Goal: Transaction & Acquisition: Purchase product/service

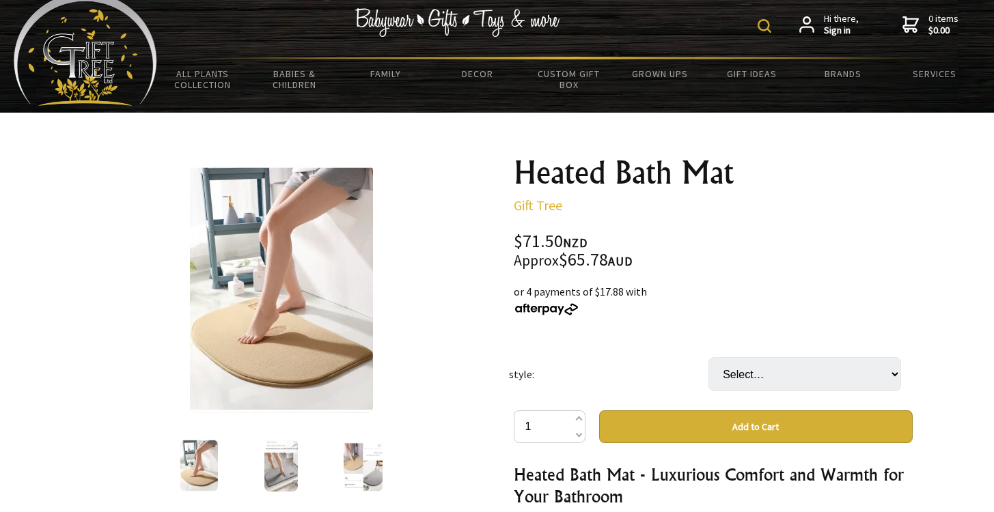
scroll to position [23, 0]
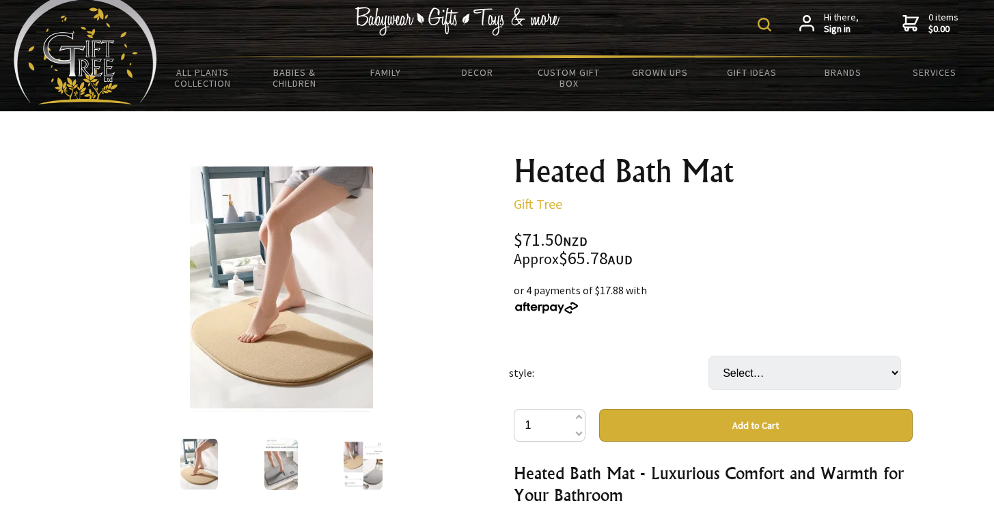
click at [281, 463] on img at bounding box center [280, 465] width 33 height 52
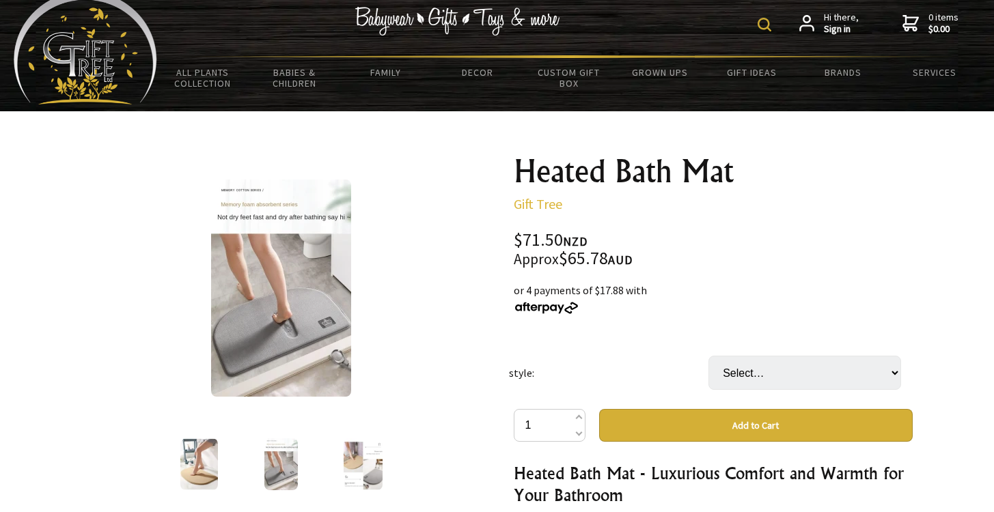
click at [361, 470] on img at bounding box center [363, 465] width 39 height 52
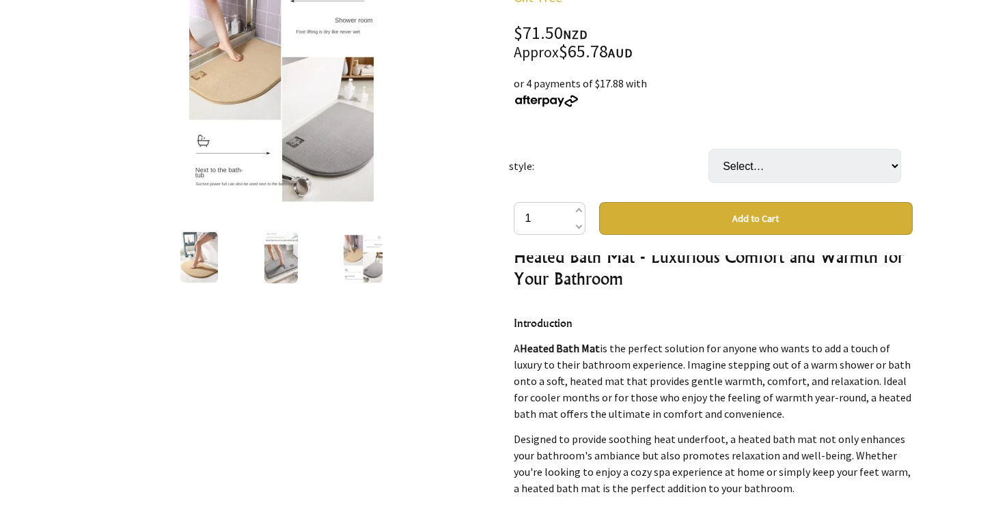
scroll to position [0, 0]
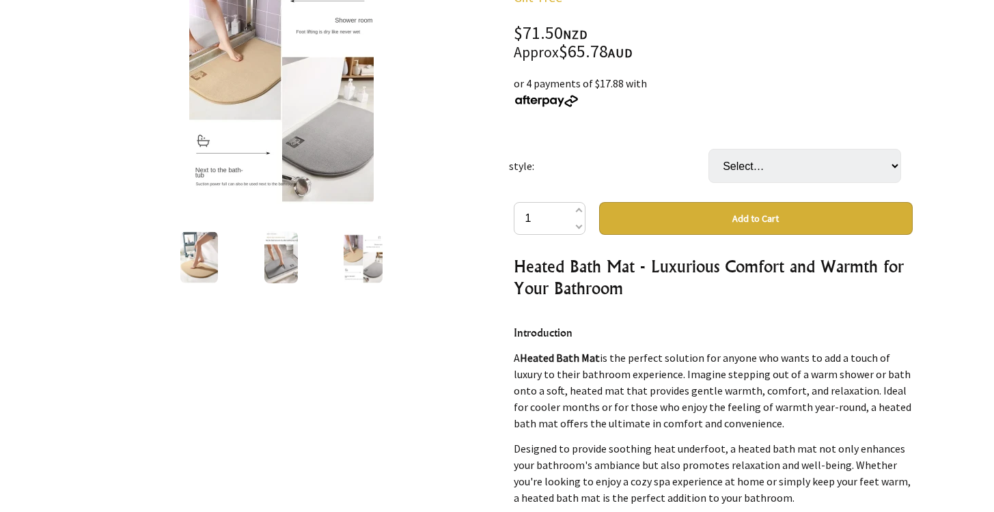
click at [593, 368] on p "A Heated Bath Mat is the perfect solution for anyone who wants to add a touch o…" at bounding box center [713, 391] width 399 height 82
click at [566, 381] on p "A Heated Bath Mat is the perfect solution for anyone who wants to add a touch o…" at bounding box center [713, 391] width 399 height 82
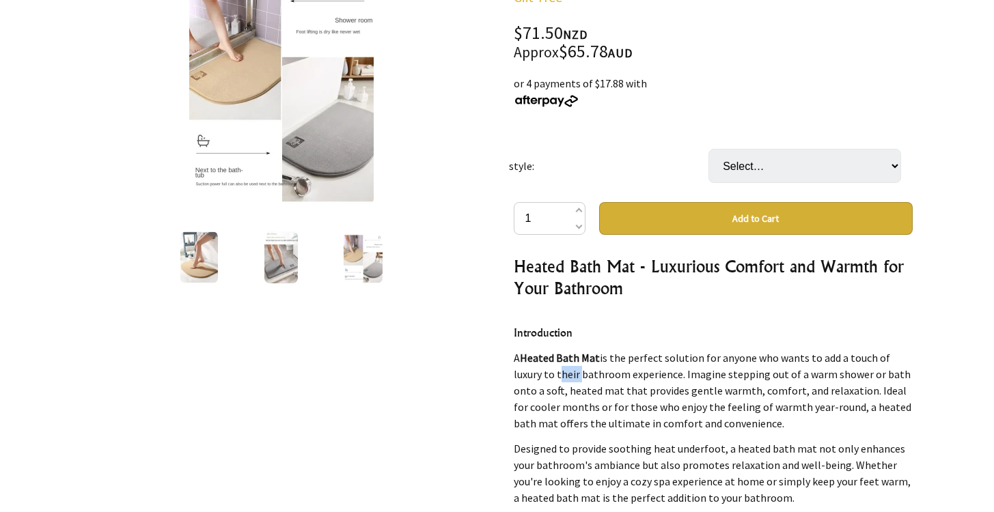
click at [566, 381] on p "A Heated Bath Mat is the perfect solution for anyone who wants to add a touch o…" at bounding box center [713, 391] width 399 height 82
click at [573, 391] on p "A Heated Bath Mat is the perfect solution for anyone who wants to add a touch o…" at bounding box center [713, 391] width 399 height 82
click at [607, 389] on p "A Heated Bath Mat is the perfect solution for anyone who wants to add a touch o…" at bounding box center [713, 391] width 399 height 82
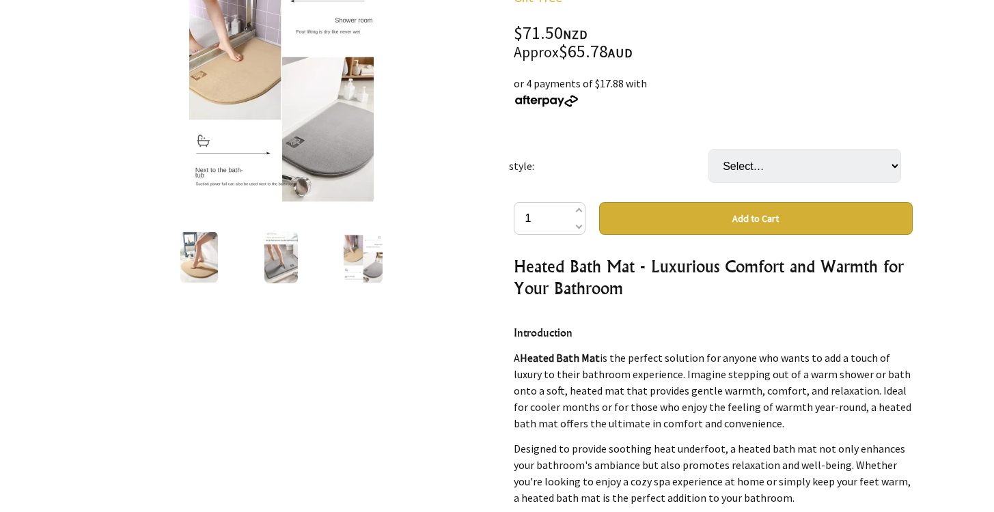
click at [607, 389] on p "A Heated Bath Mat is the perfect solution for anyone who wants to add a touch o…" at bounding box center [713, 391] width 399 height 82
click at [633, 393] on p "A Heated Bath Mat is the perfect solution for anyone who wants to add a touch o…" at bounding box center [713, 391] width 399 height 82
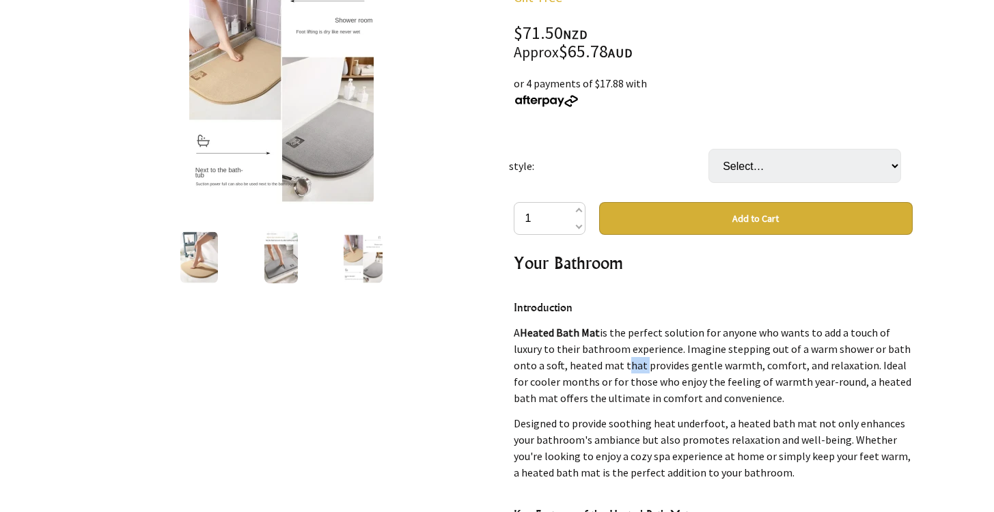
click at [581, 370] on p "A Heated Bath Mat is the perfect solution for anyone who wants to add a touch o…" at bounding box center [713, 366] width 399 height 82
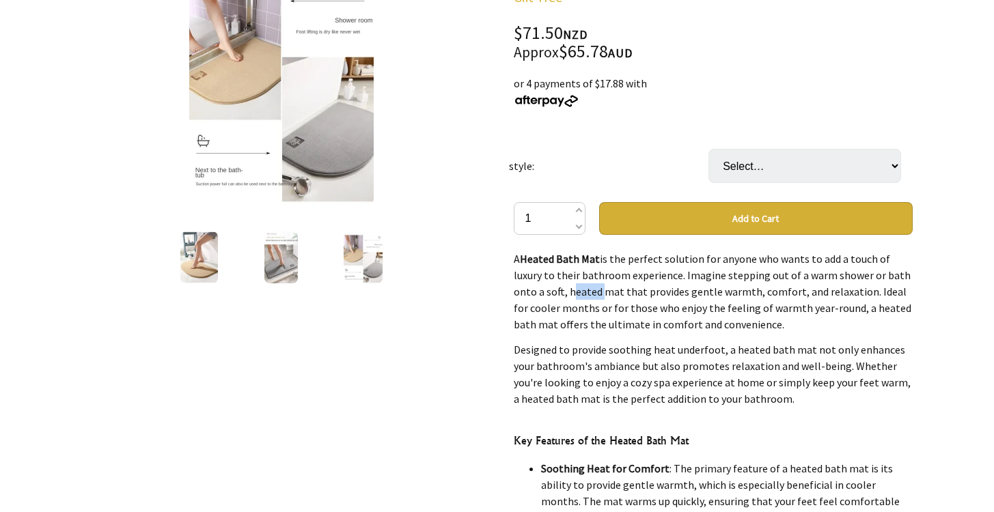
click at [581, 370] on p "Designed to provide soothing heat underfoot, a heated bath mat not only enhance…" at bounding box center [713, 375] width 399 height 66
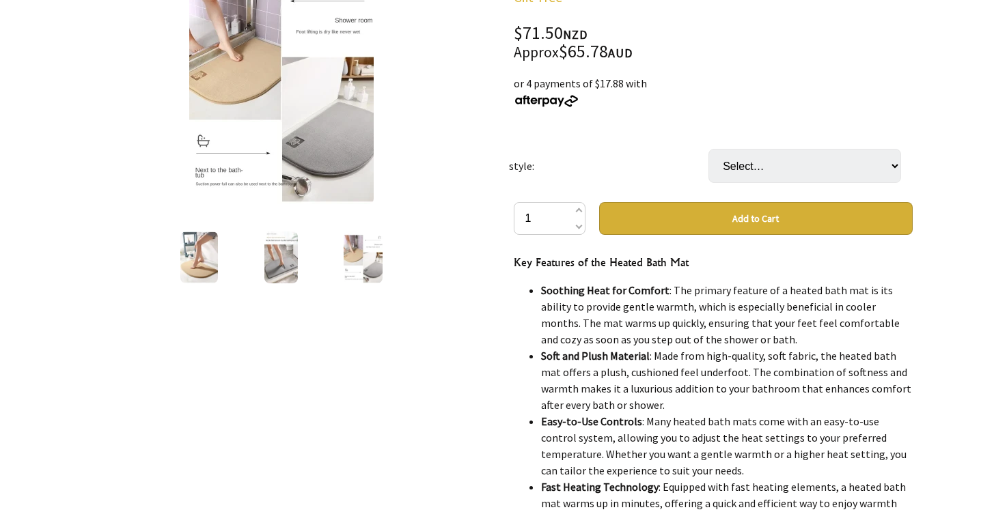
scroll to position [281, 0]
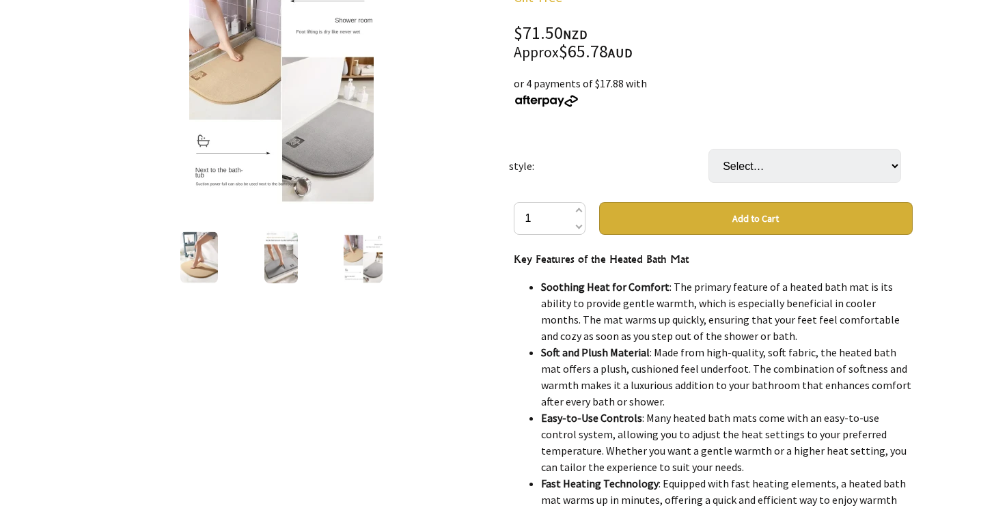
click at [599, 322] on li "Soothing Heat for Comfort : The primary feature of a heated bath mat is its abi…" at bounding box center [727, 312] width 372 height 66
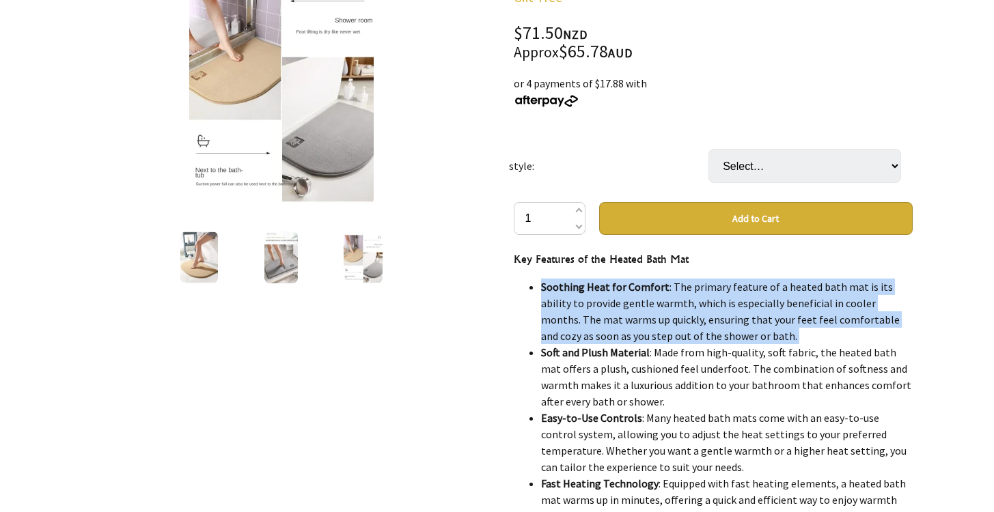
click at [599, 322] on li "Soothing Heat for Comfort : The primary feature of a heated bath mat is its abi…" at bounding box center [727, 312] width 372 height 66
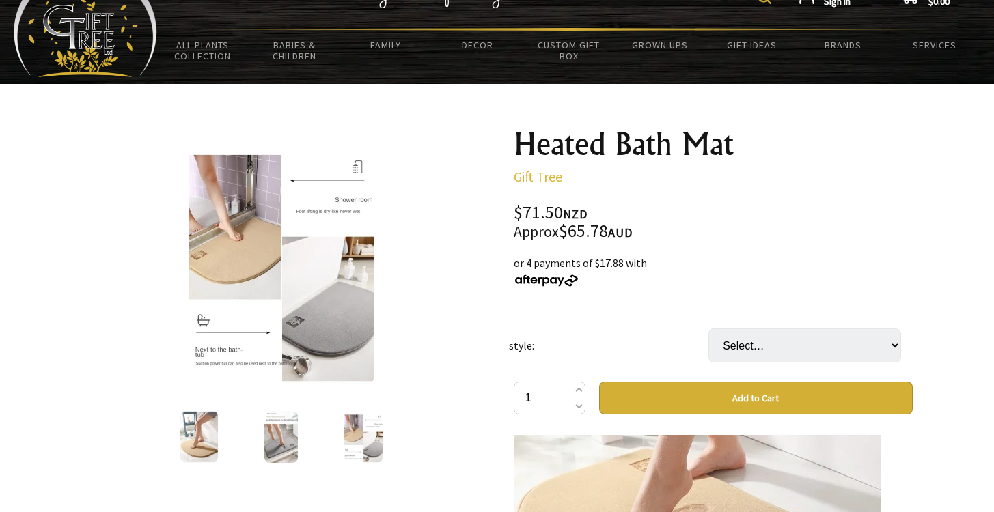
scroll to position [55, 0]
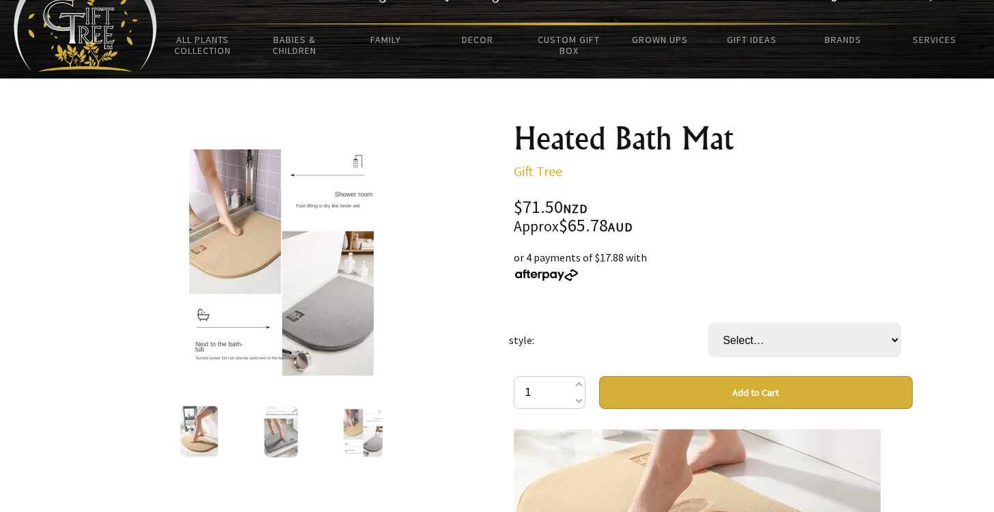
click at [223, 245] on img at bounding box center [281, 256] width 184 height 246
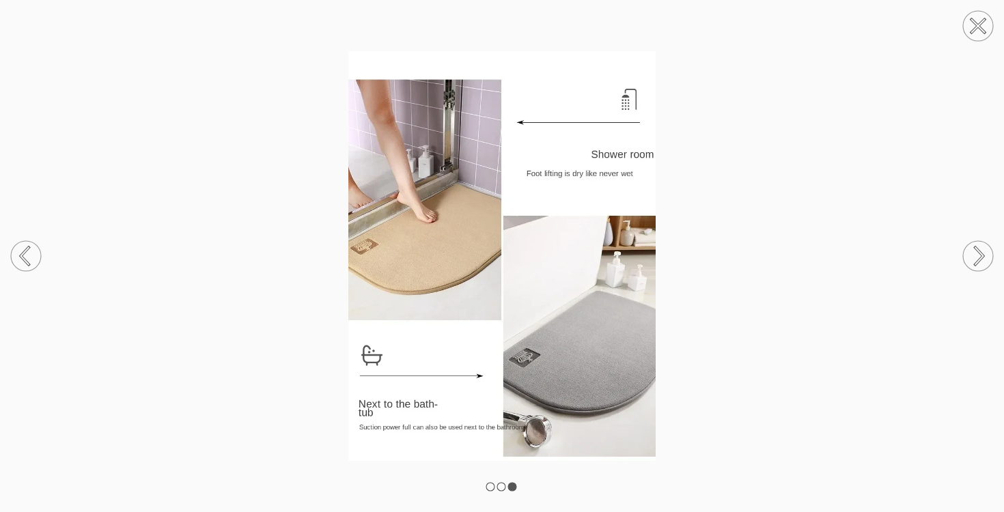
click at [983, 243] on circle at bounding box center [978, 256] width 30 height 30
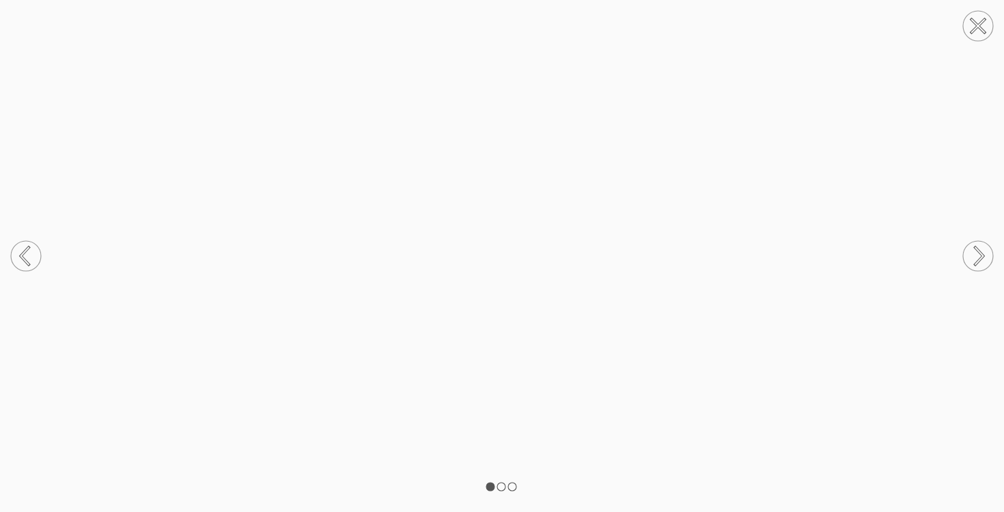
click at [983, 243] on circle at bounding box center [978, 256] width 30 height 30
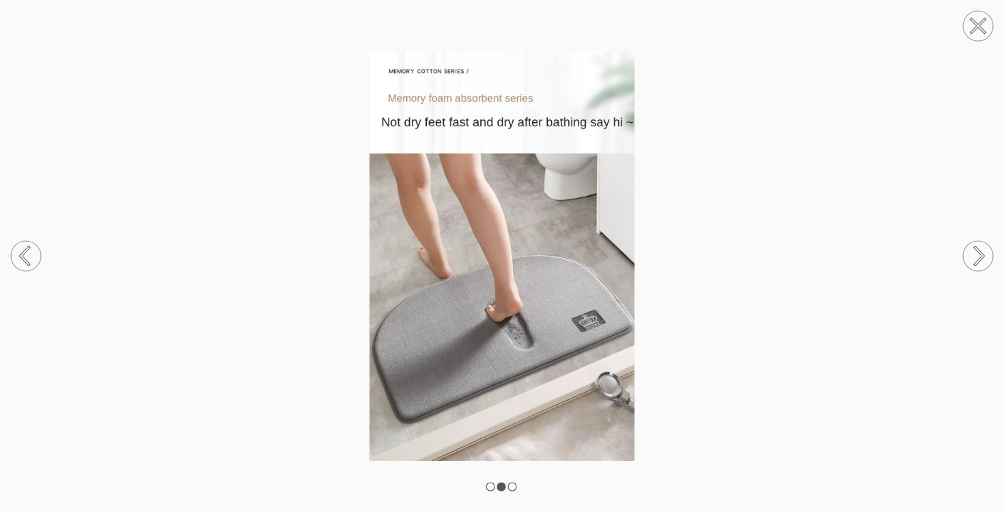
click at [577, 331] on img at bounding box center [502, 256] width 1004 height 410
click at [984, 250] on circle at bounding box center [978, 256] width 30 height 30
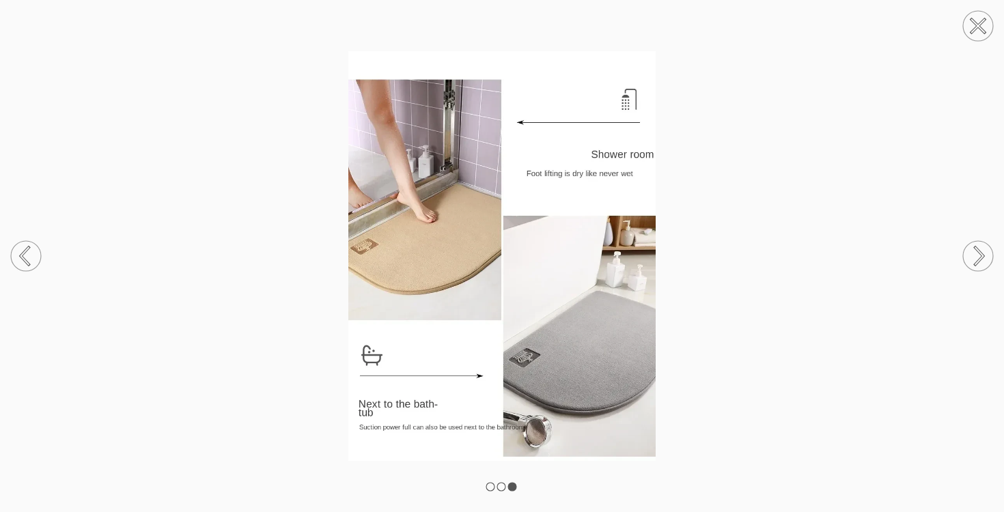
click at [983, 23] on icon at bounding box center [978, 26] width 52 height 52
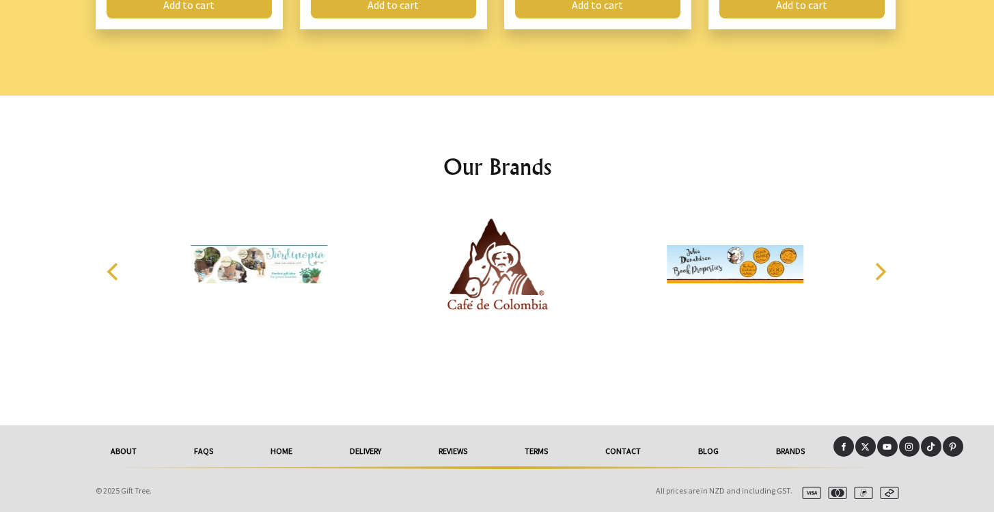
scroll to position [2022, 0]
